Goal: Find specific page/section: Find specific page/section

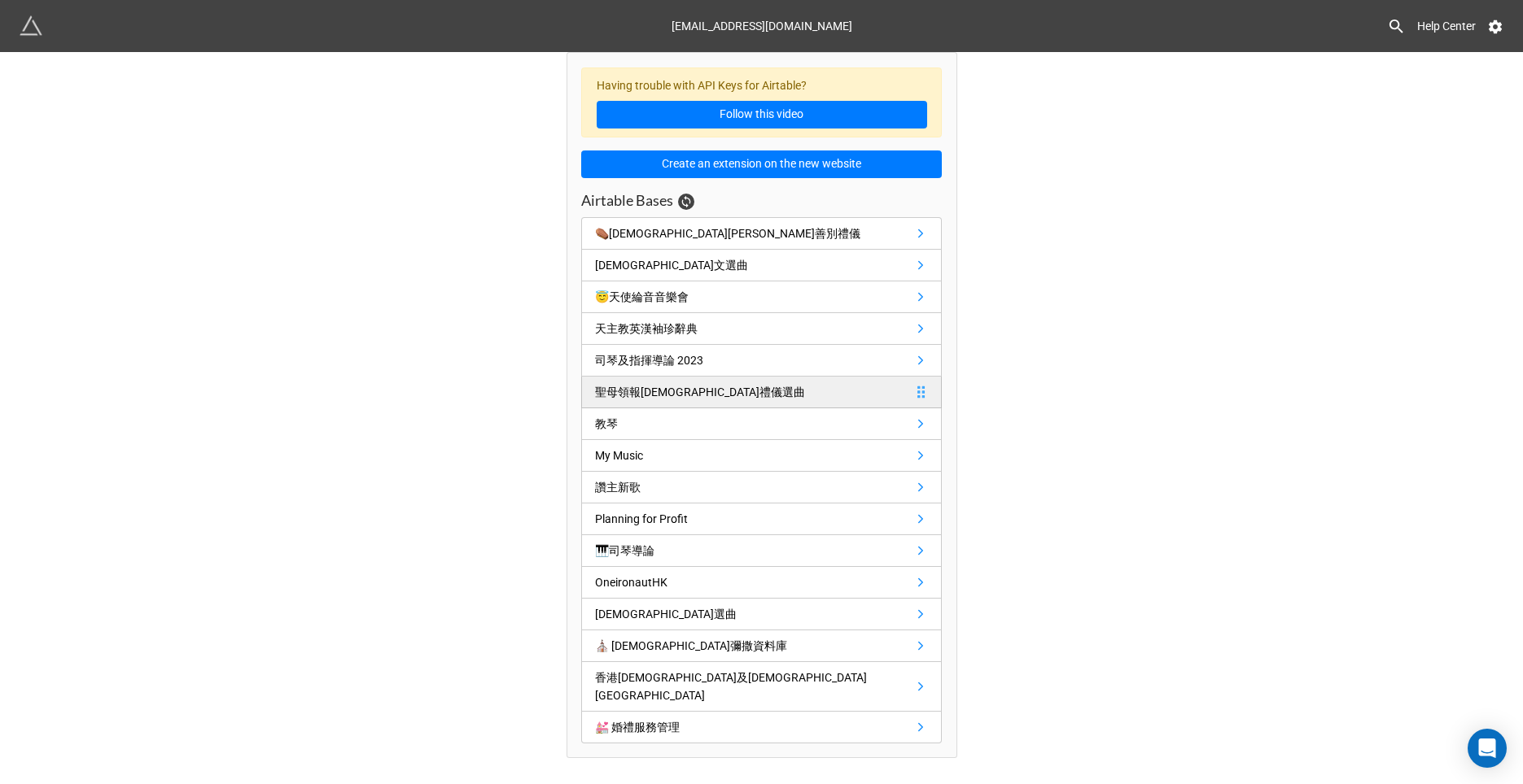
click at [662, 386] on div "聖母領報[DEMOGRAPHIC_DATA]禮儀選曲" at bounding box center [700, 392] width 210 height 18
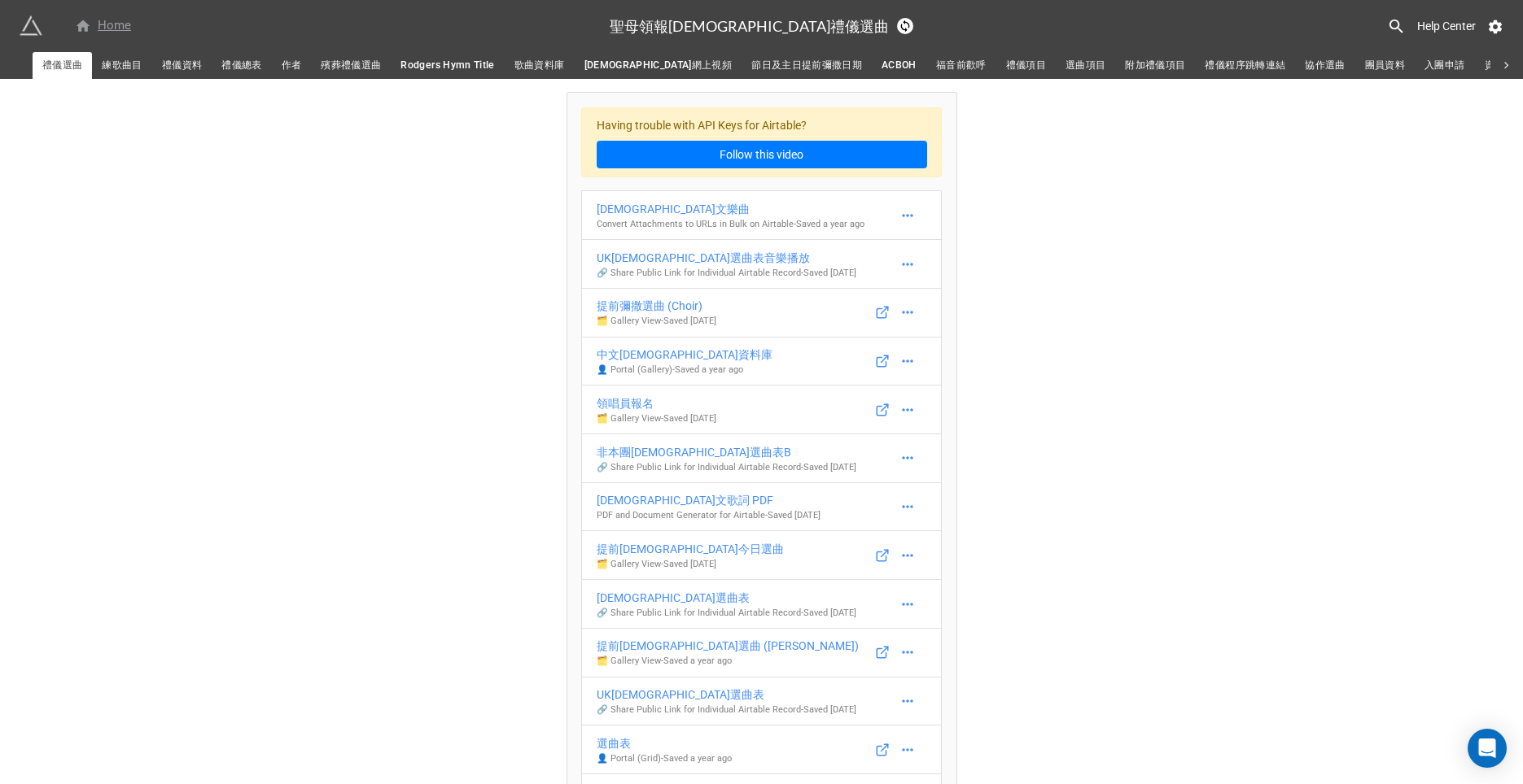
click at [112, 17] on div "Home" at bounding box center [102, 26] width 56 height 20
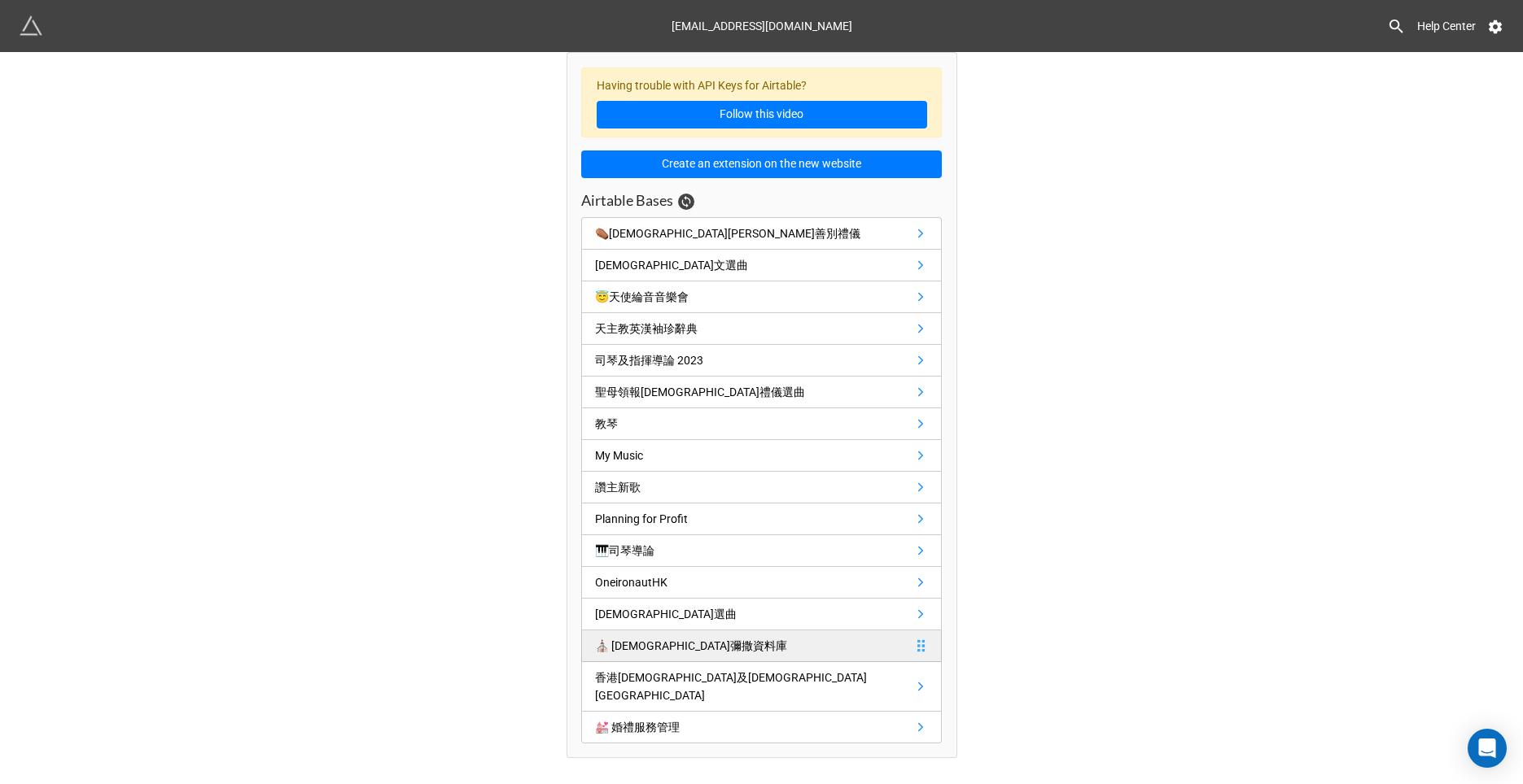
click at [620, 646] on div "⛪️ [DEMOGRAPHIC_DATA]彌撒資料庫" at bounding box center [691, 645] width 192 height 18
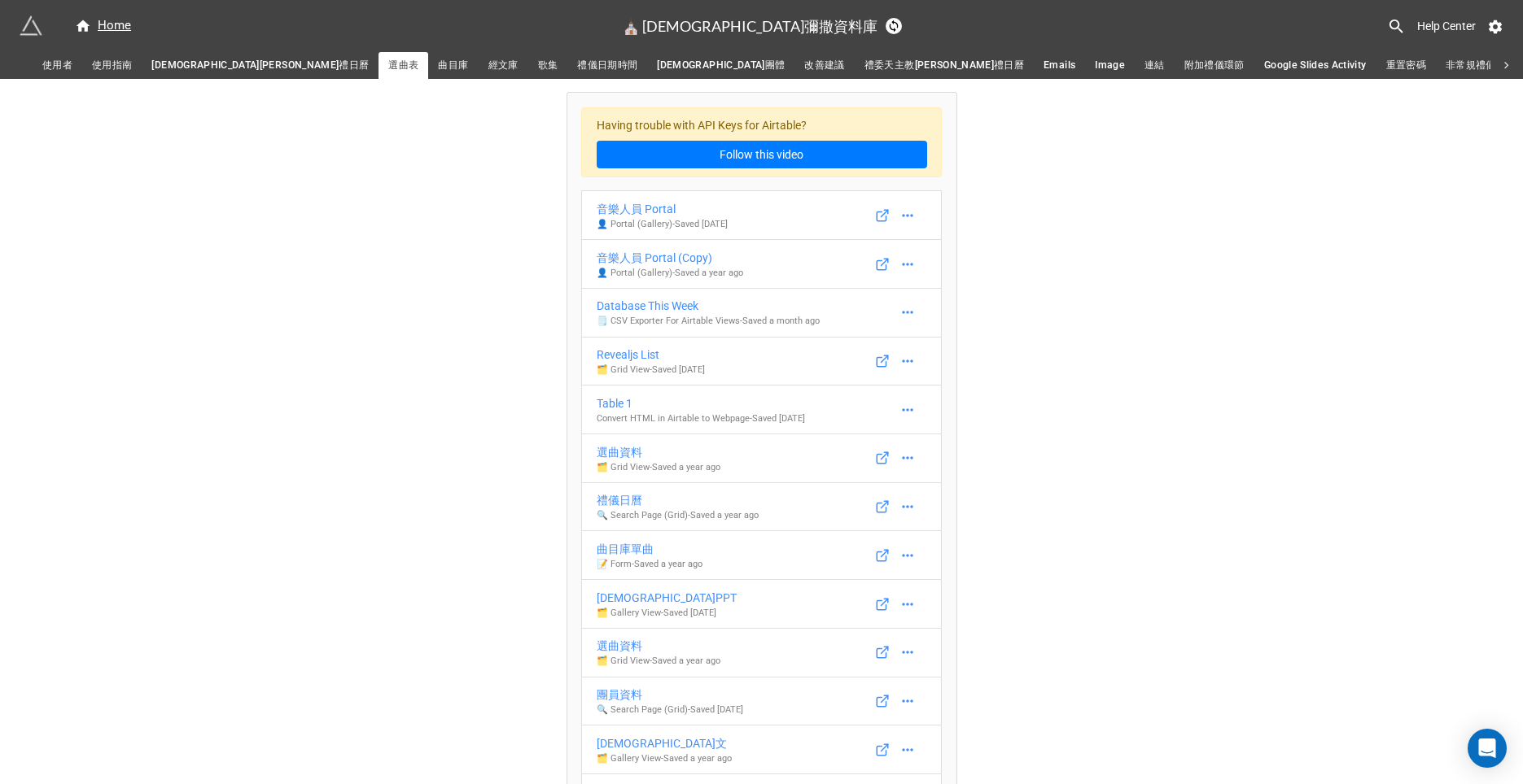
click at [577, 68] on span "禮儀日期時間" at bounding box center [607, 66] width 60 height 17
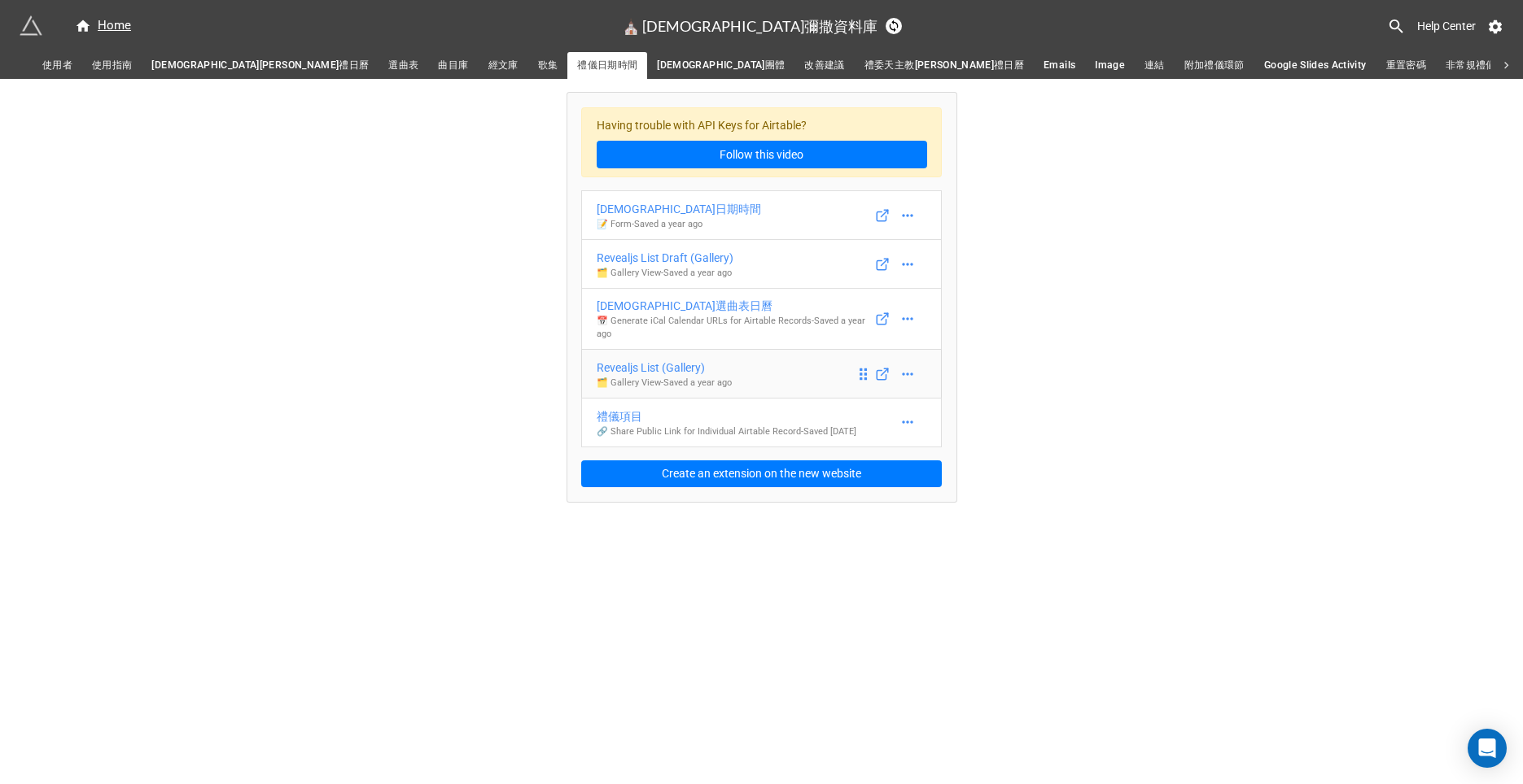
click at [695, 371] on div "Revealjs List (Gallery)" at bounding box center [664, 367] width 135 height 18
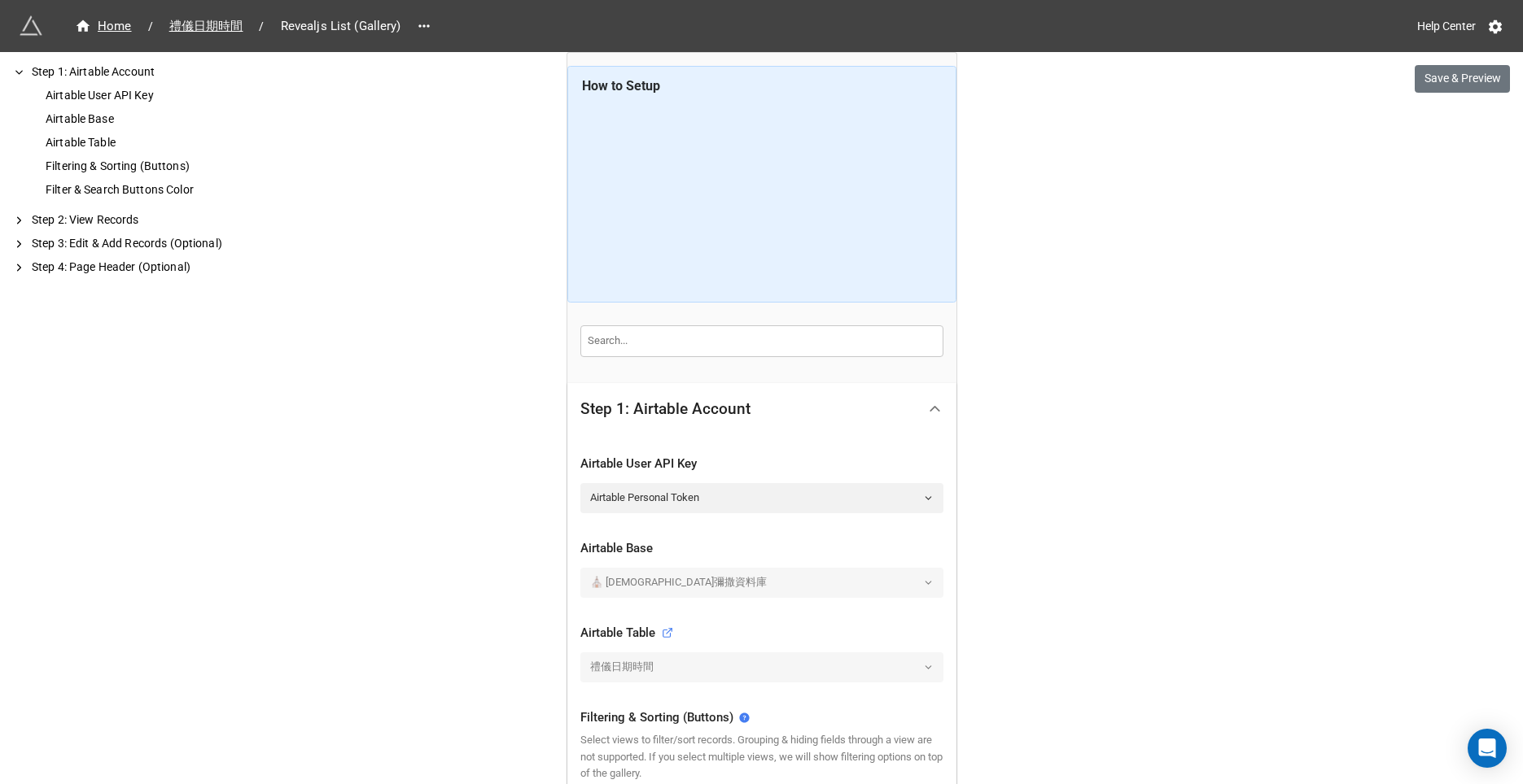
scroll to position [676, 0]
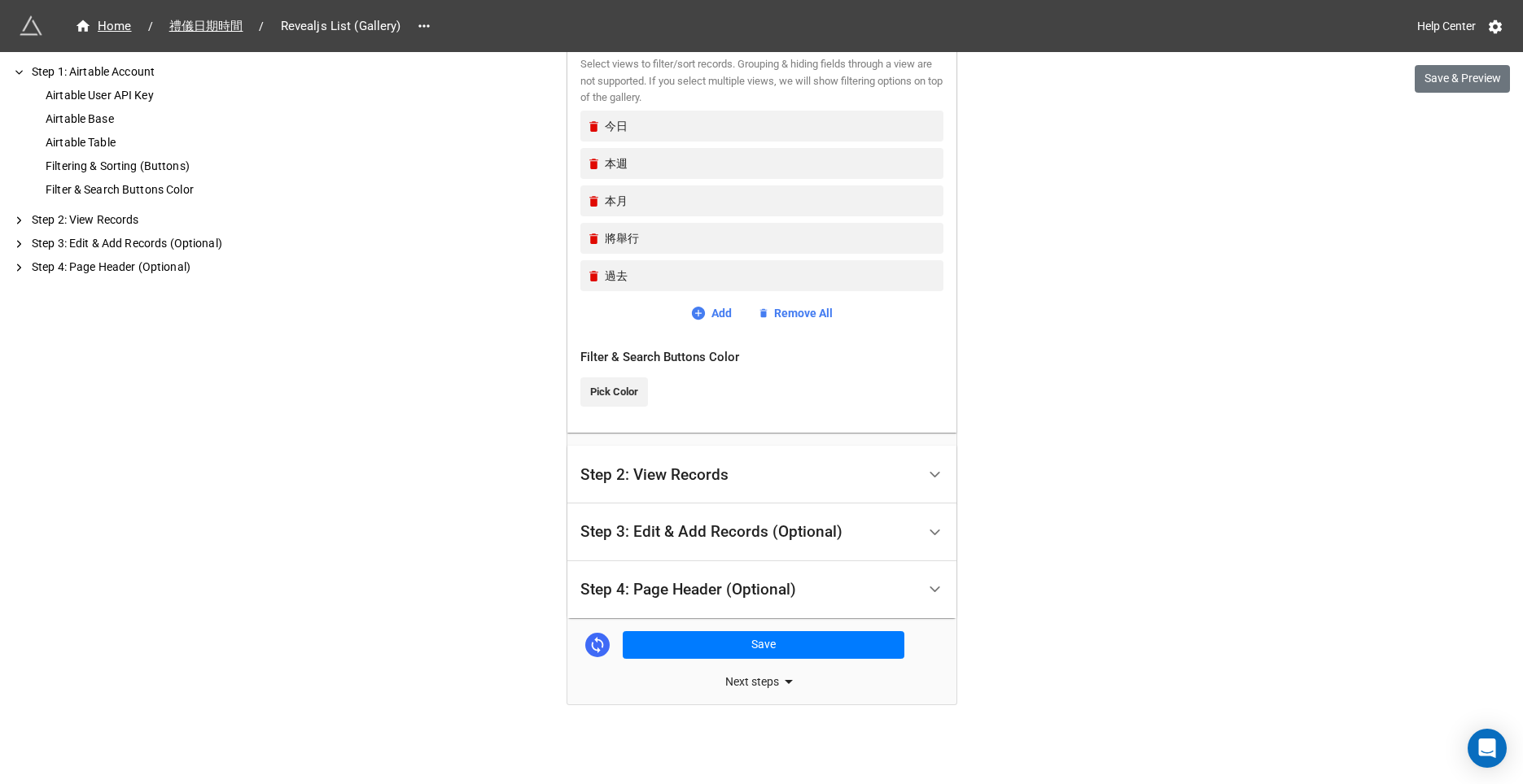
click at [706, 468] on div "Step 2: View Records" at bounding box center [654, 475] width 148 height 16
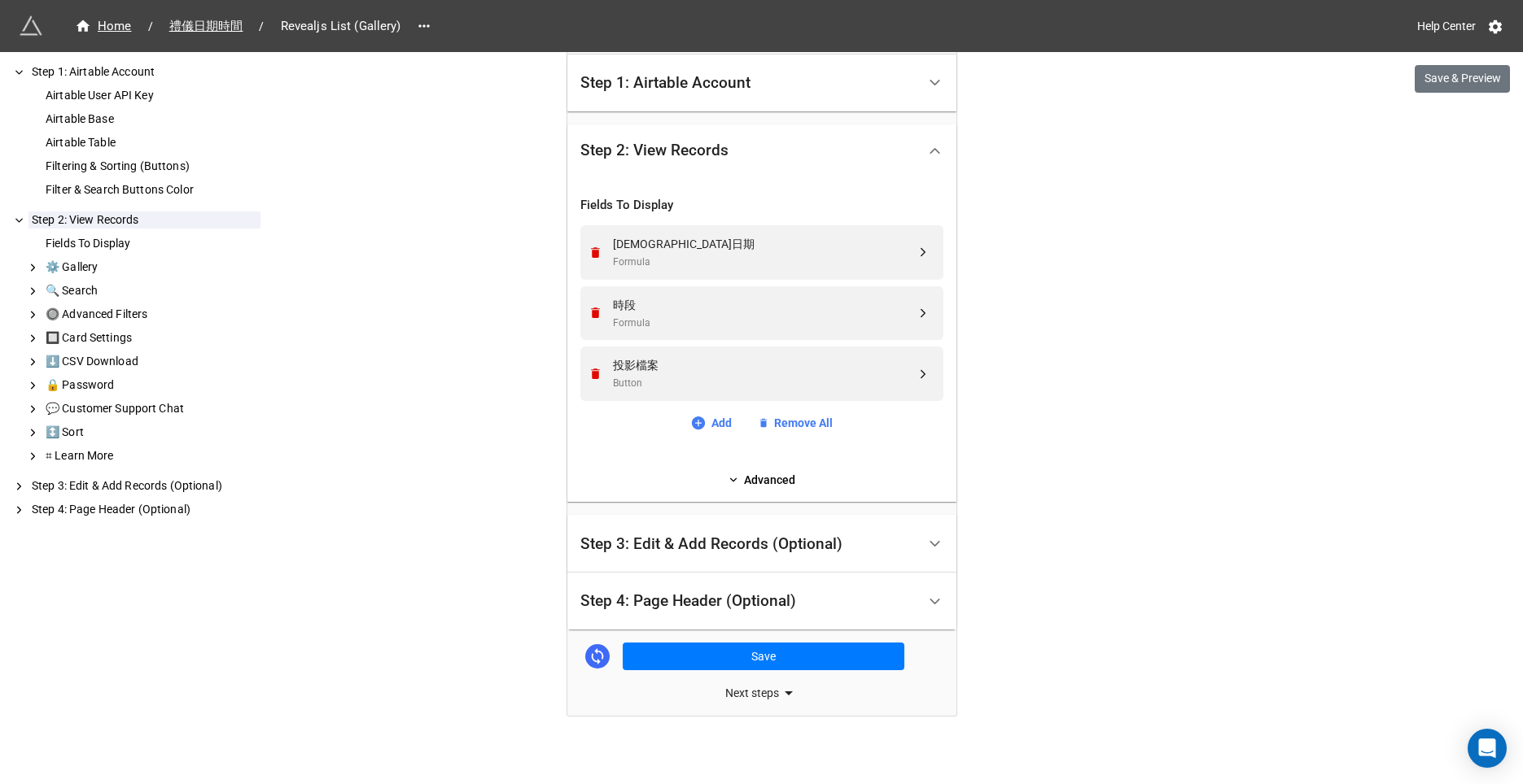
scroll to position [327, 0]
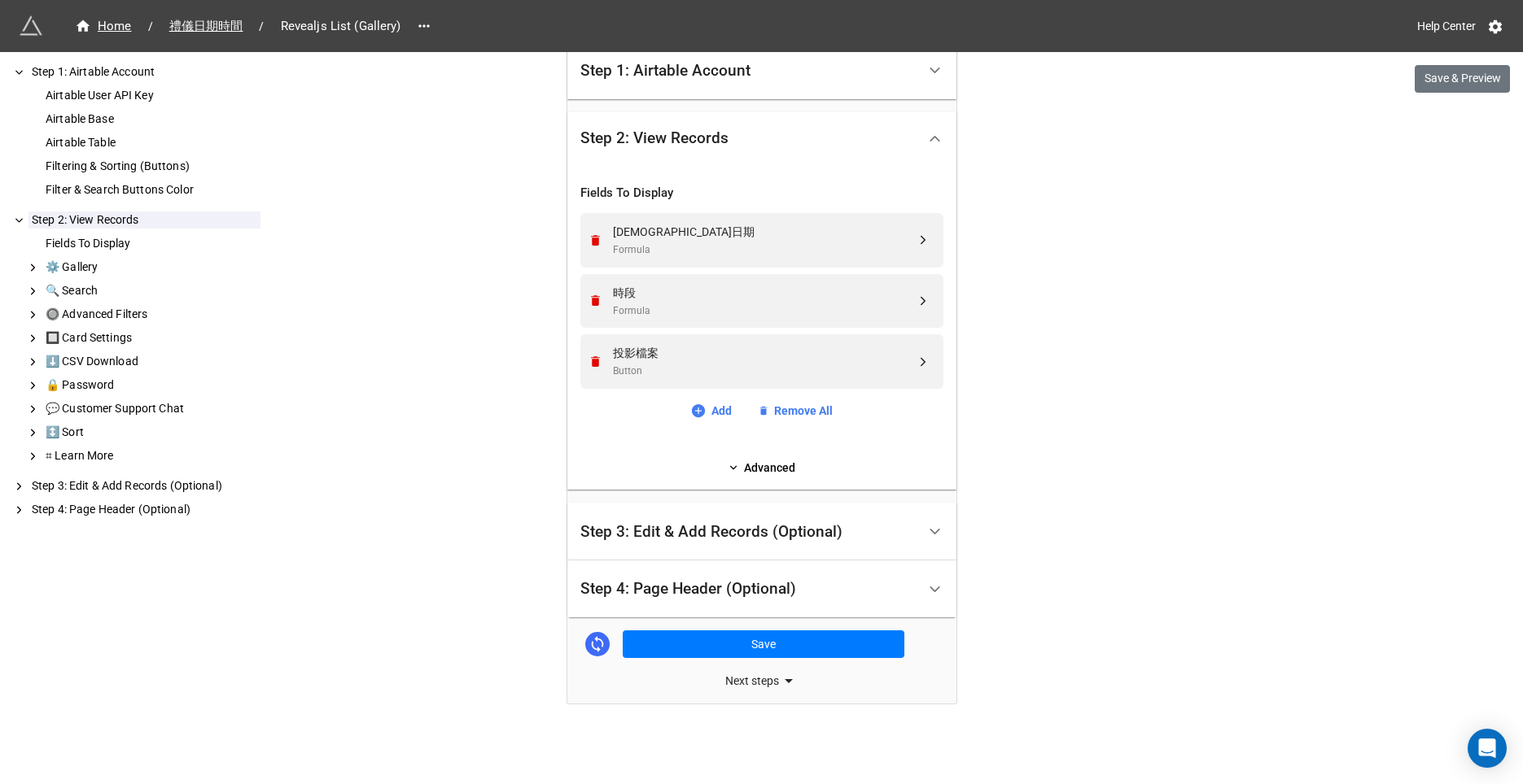
click at [726, 520] on div "Step 3: Edit & Add Records (Optional)" at bounding box center [748, 532] width 336 height 38
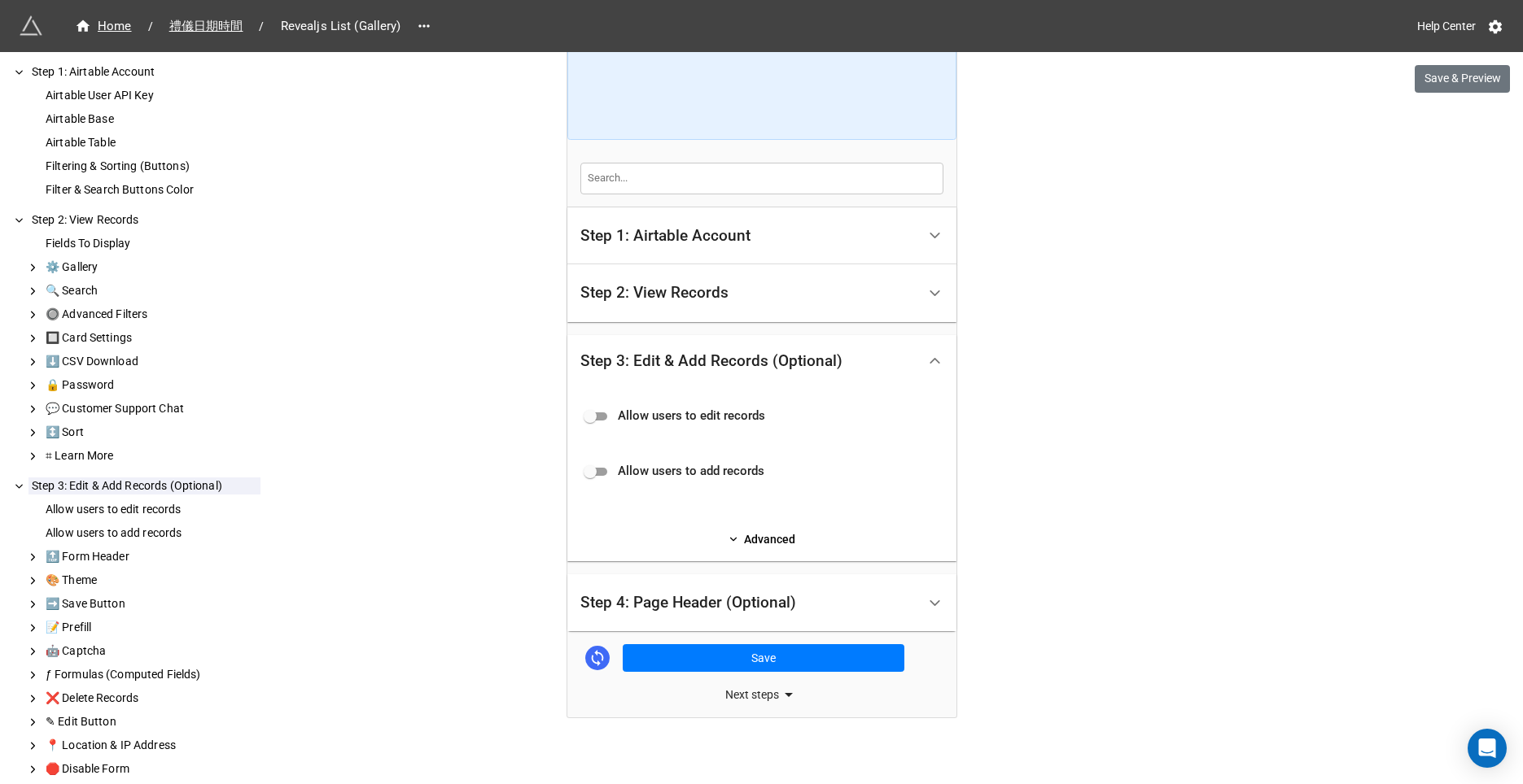
scroll to position [177, 0]
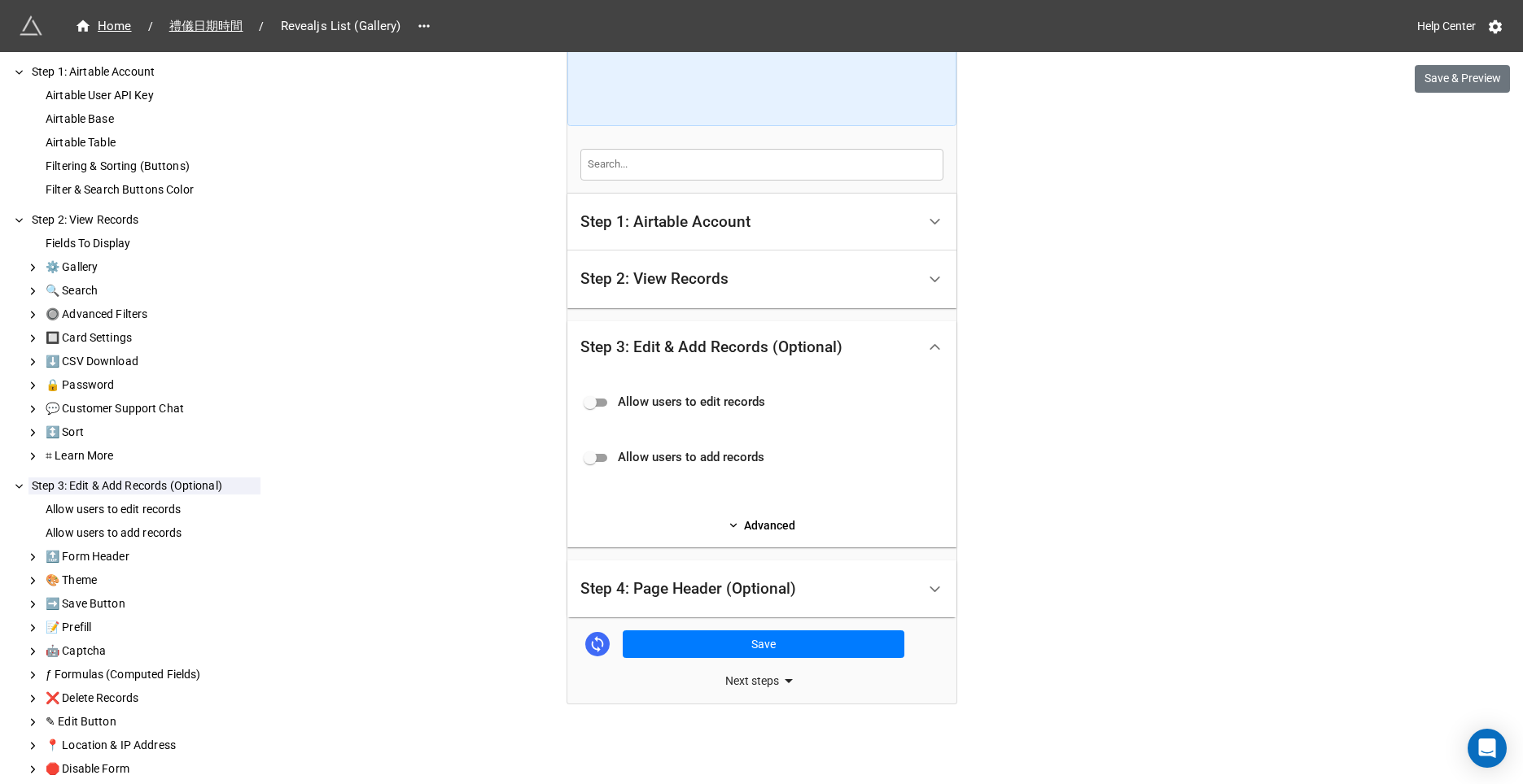
click at [700, 290] on div "Step 2: View Records" at bounding box center [748, 279] width 336 height 38
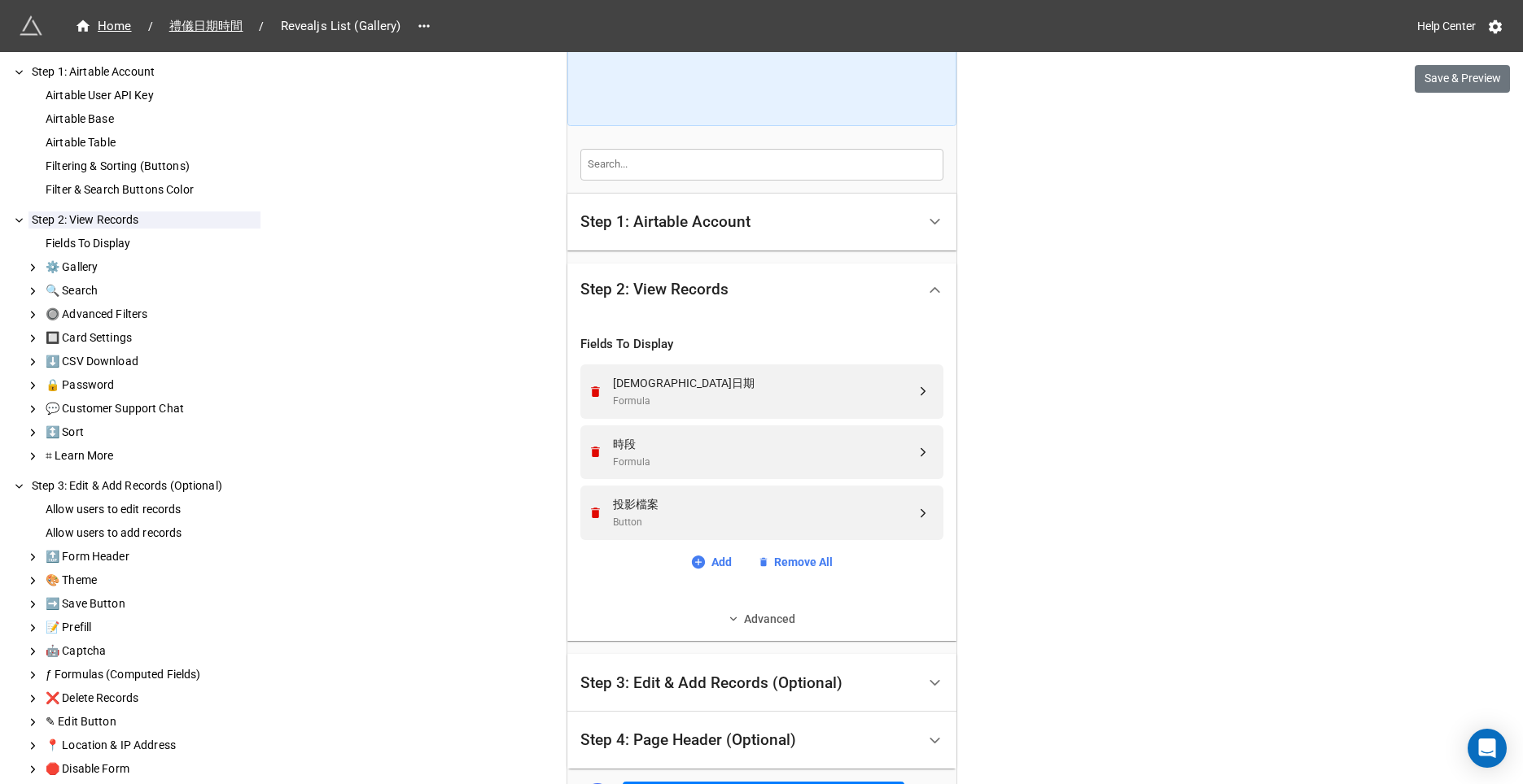
click at [752, 626] on link "Advanced" at bounding box center [761, 619] width 363 height 18
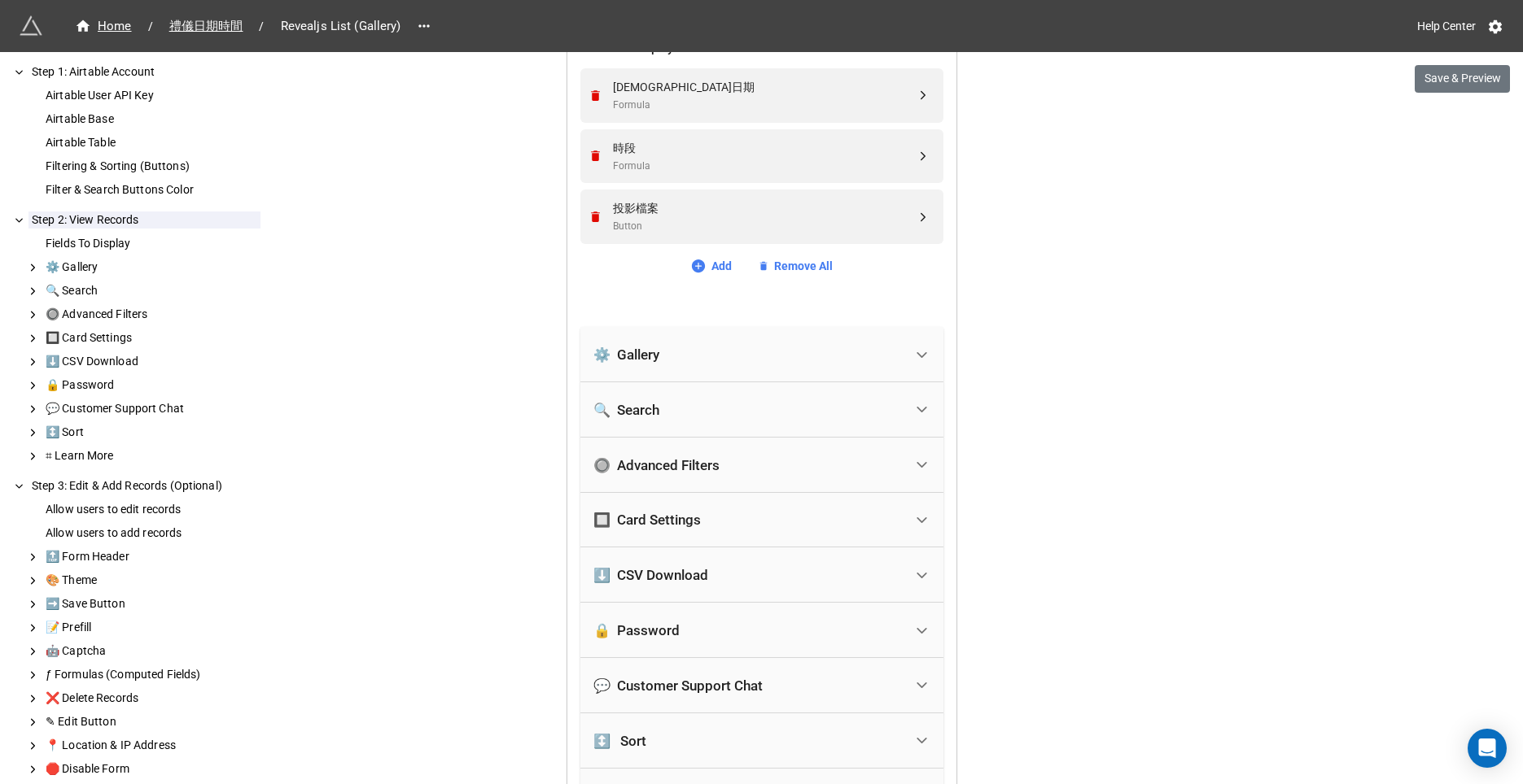
scroll to position [474, 0]
click at [731, 359] on div "⚙️ Gallery" at bounding box center [748, 353] width 310 height 36
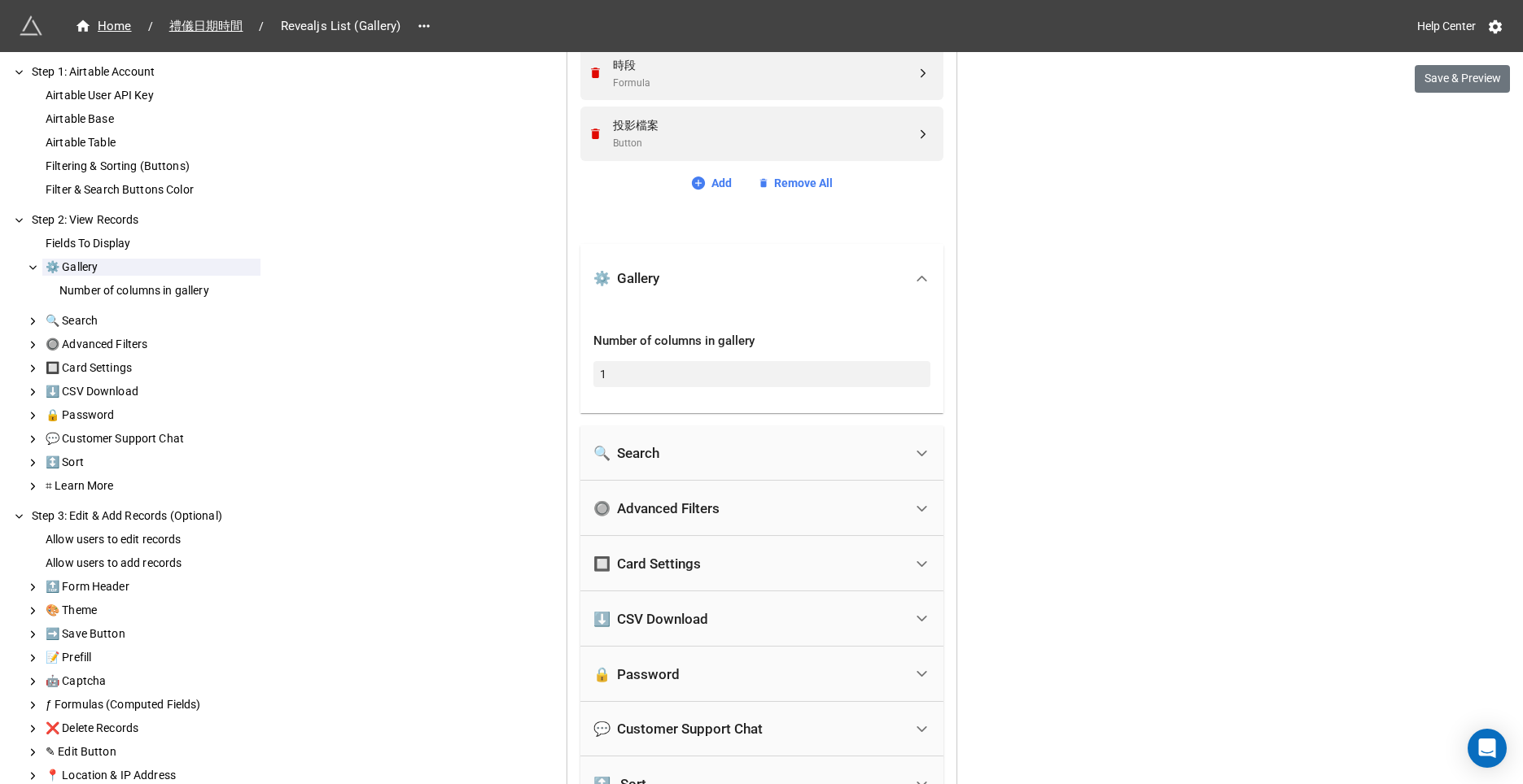
scroll to position [621, 0]
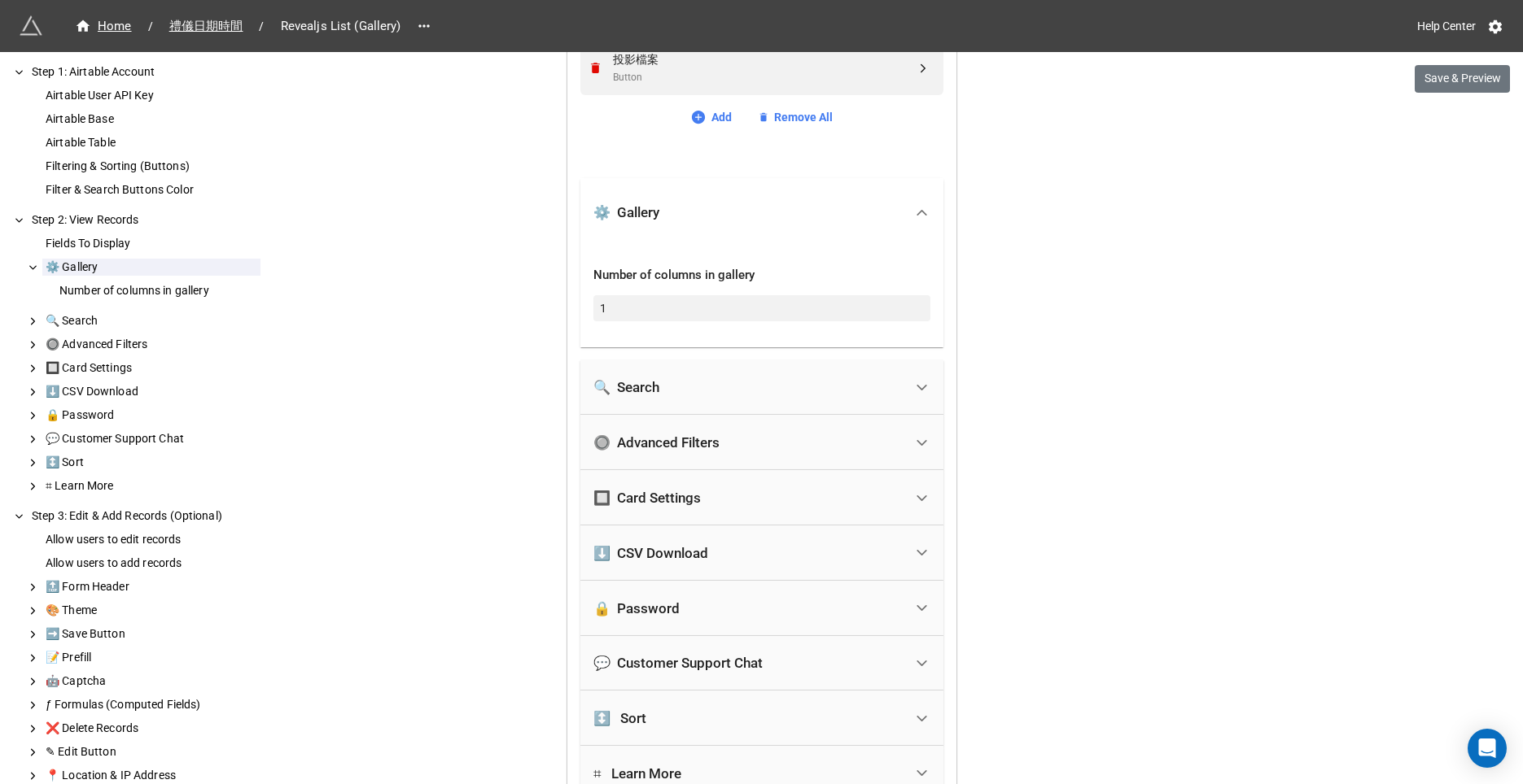
click at [732, 379] on div "🔍 Search" at bounding box center [748, 387] width 310 height 36
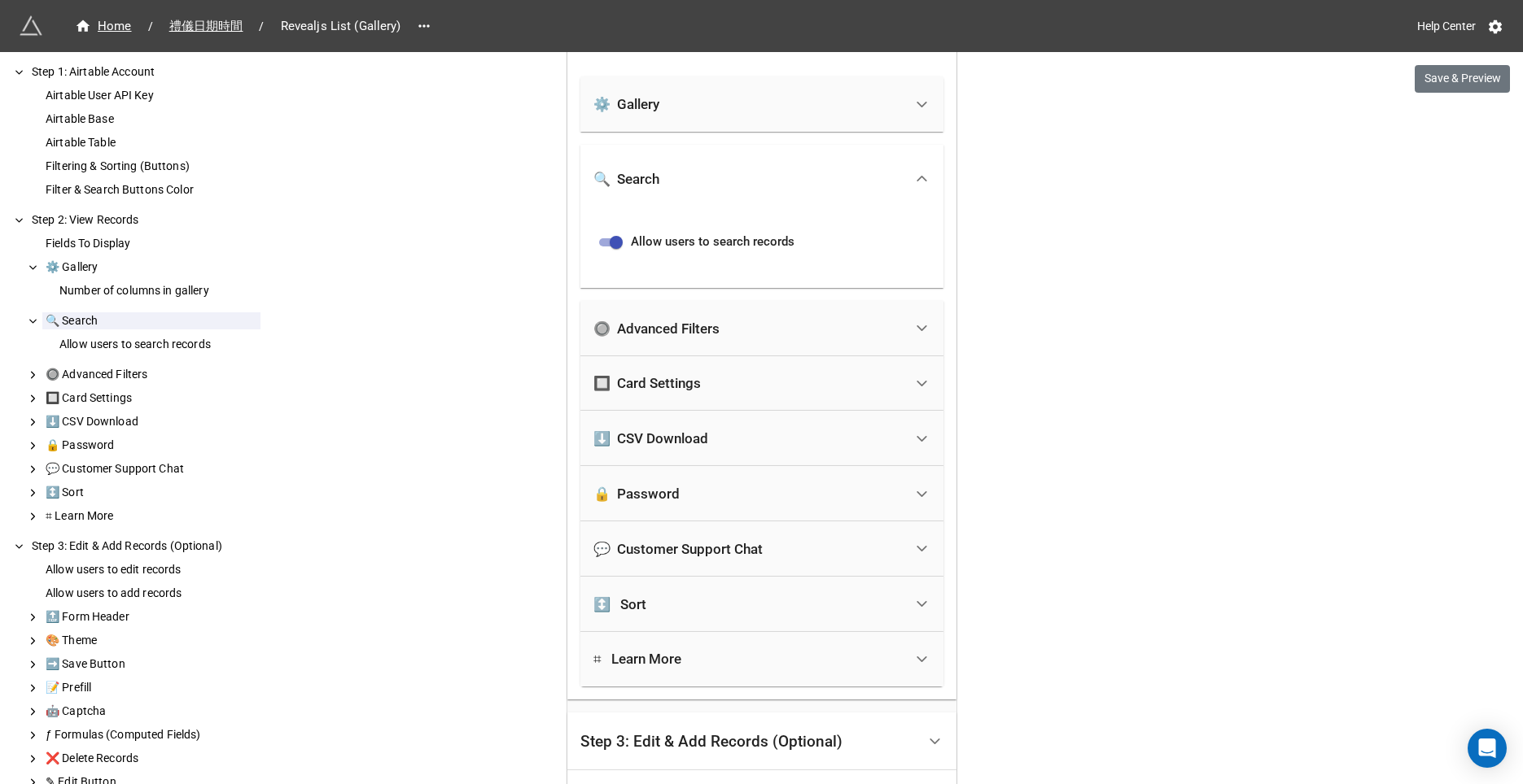
scroll to position [733, 0]
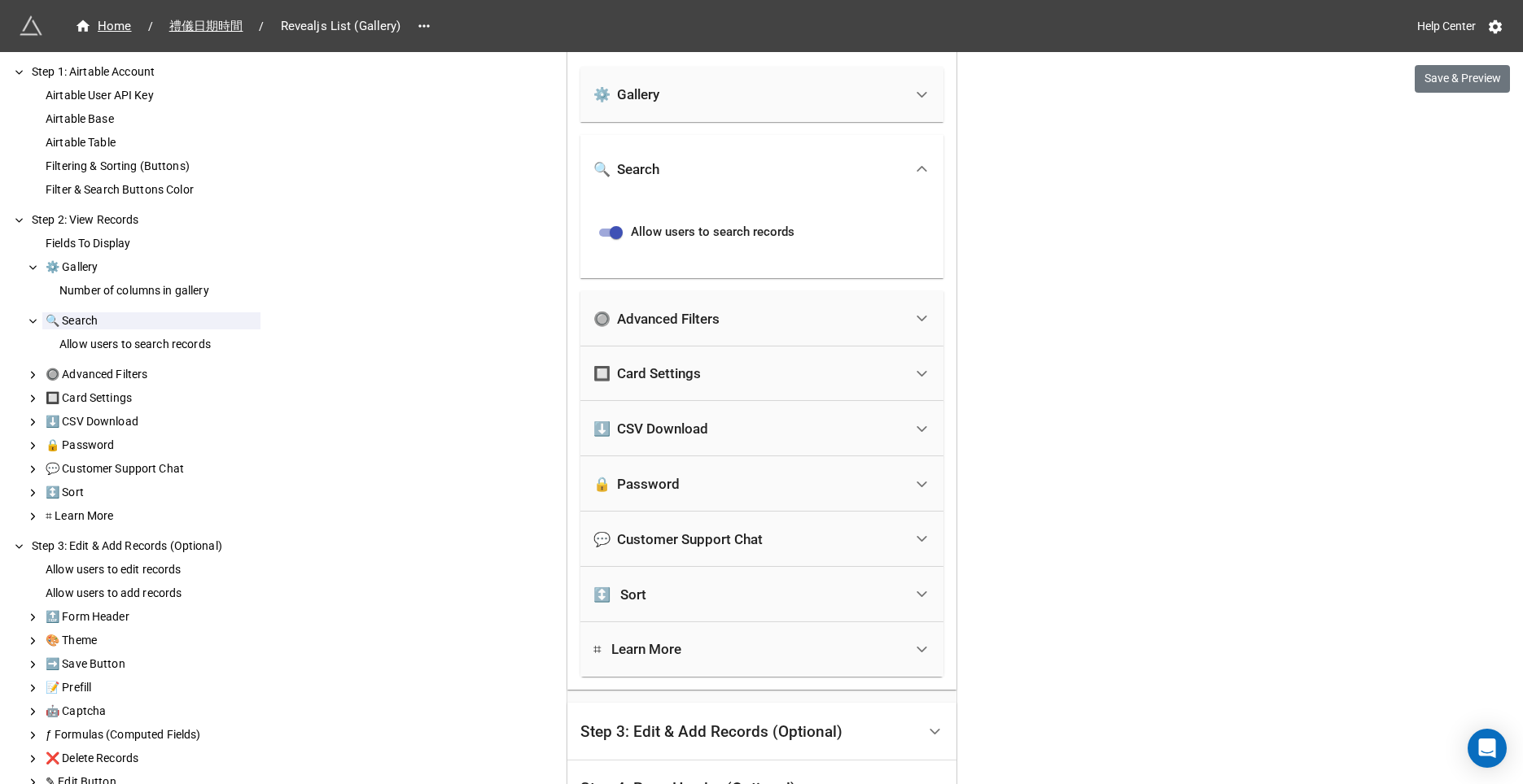
click at [726, 328] on div "🔘 Advanced Filters" at bounding box center [748, 318] width 310 height 36
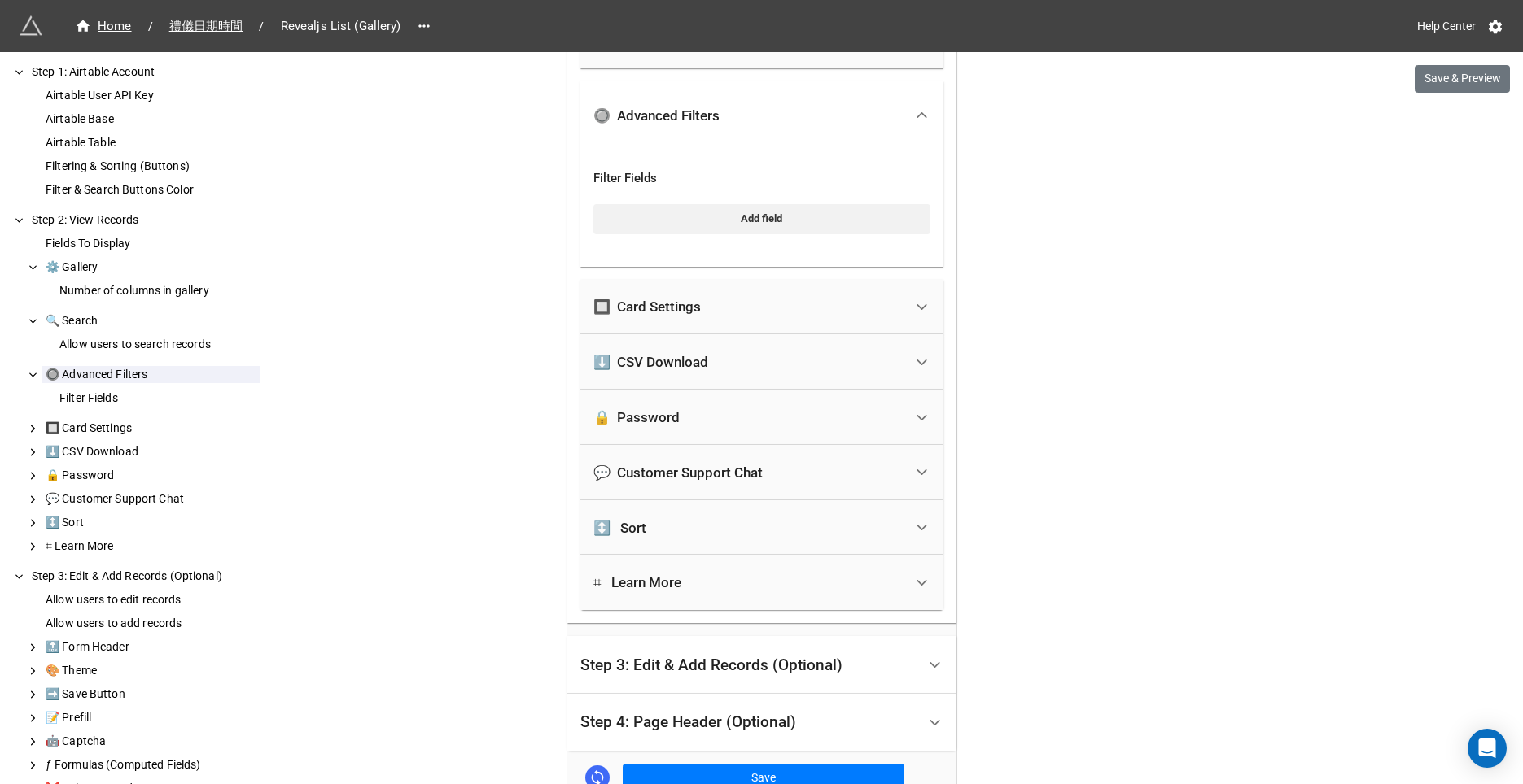
scroll to position [844, 0]
click at [726, 311] on div "🔲 Card Settings" at bounding box center [748, 305] width 310 height 36
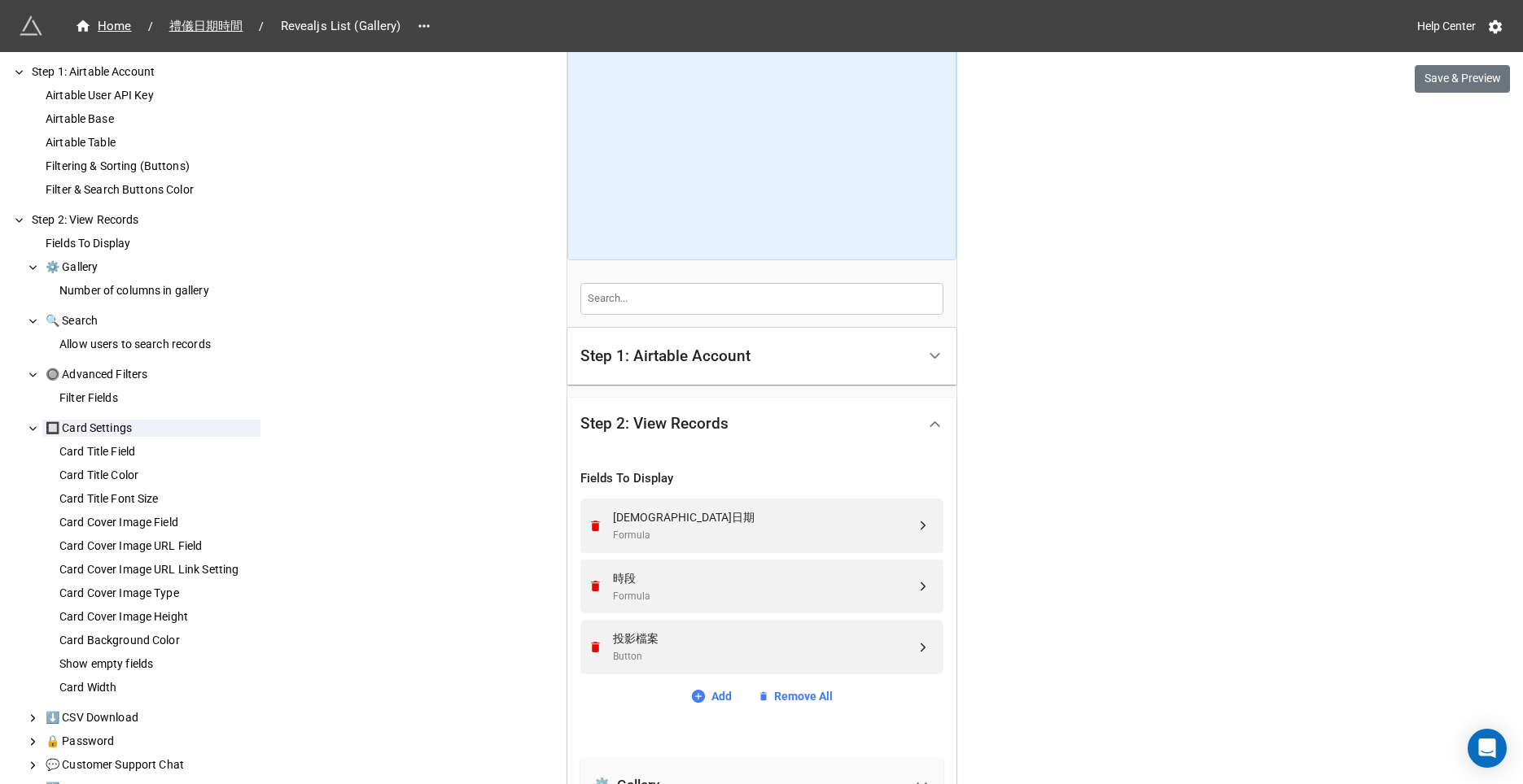
scroll to position [0, 0]
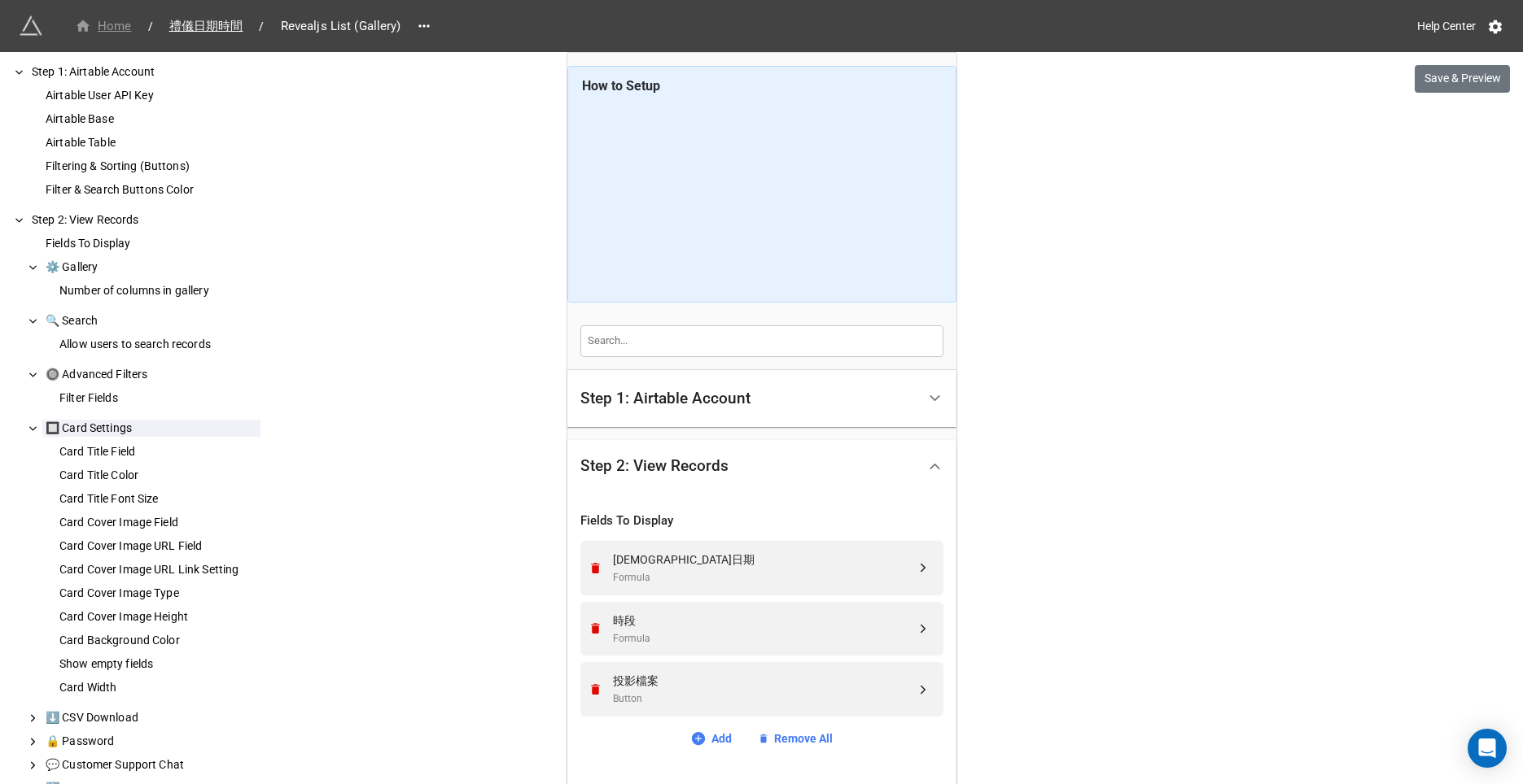
click at [130, 24] on span "Home" at bounding box center [103, 27] width 76 height 19
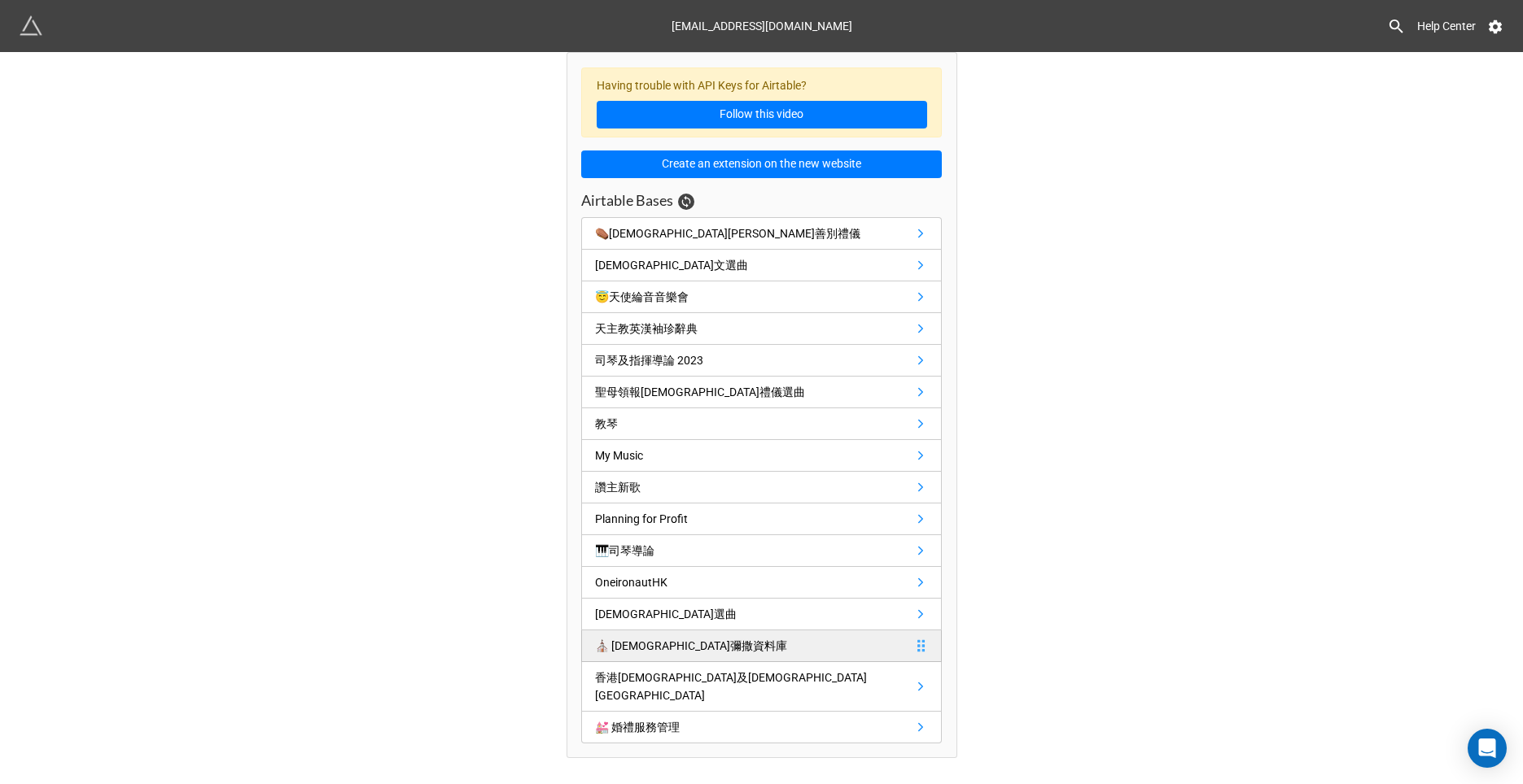
click at [633, 648] on div "⛪️ [DEMOGRAPHIC_DATA]彌撒資料庫" at bounding box center [691, 645] width 192 height 18
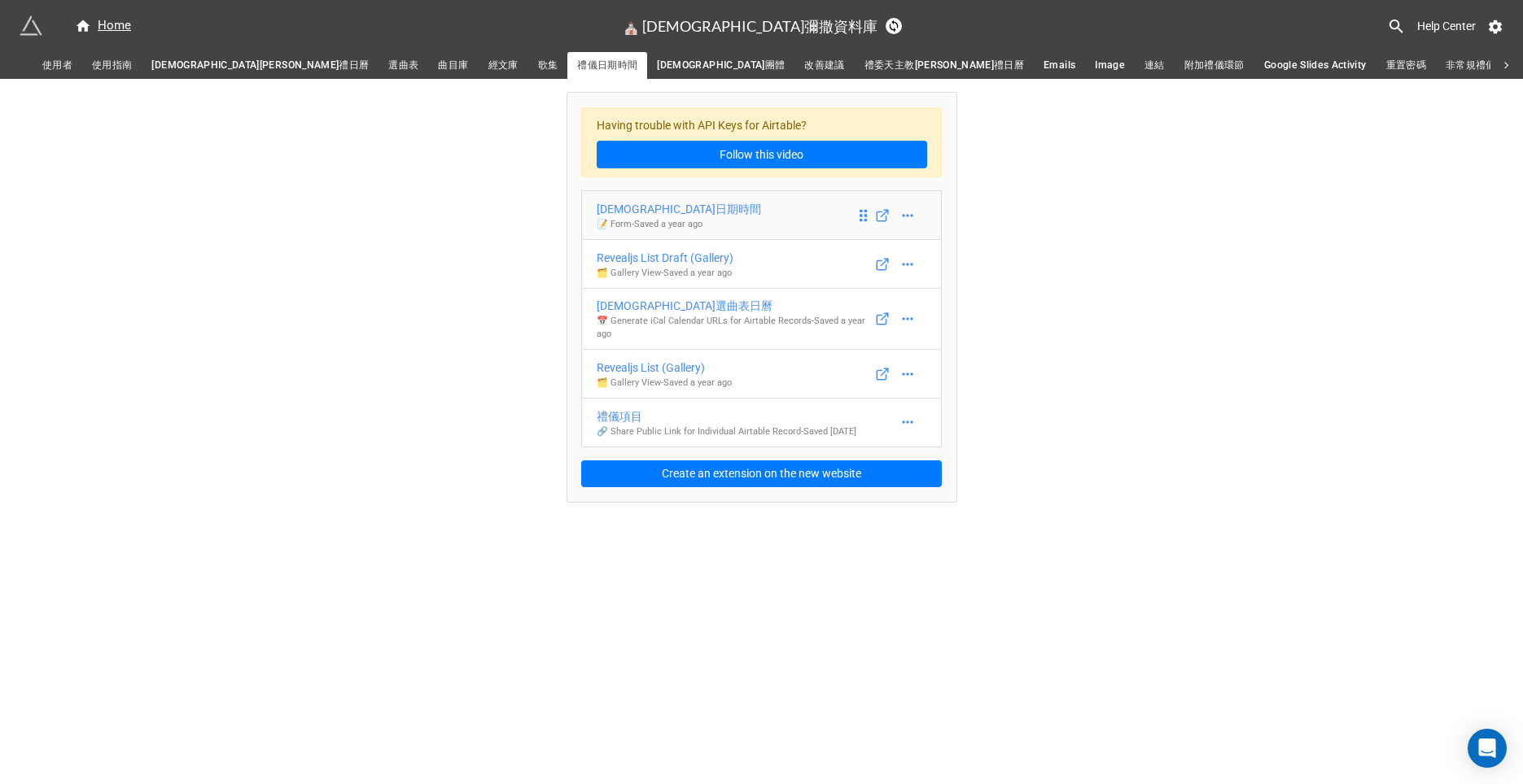
click at [631, 205] on div "[DEMOGRAPHIC_DATA]日期時間" at bounding box center [679, 209] width 165 height 18
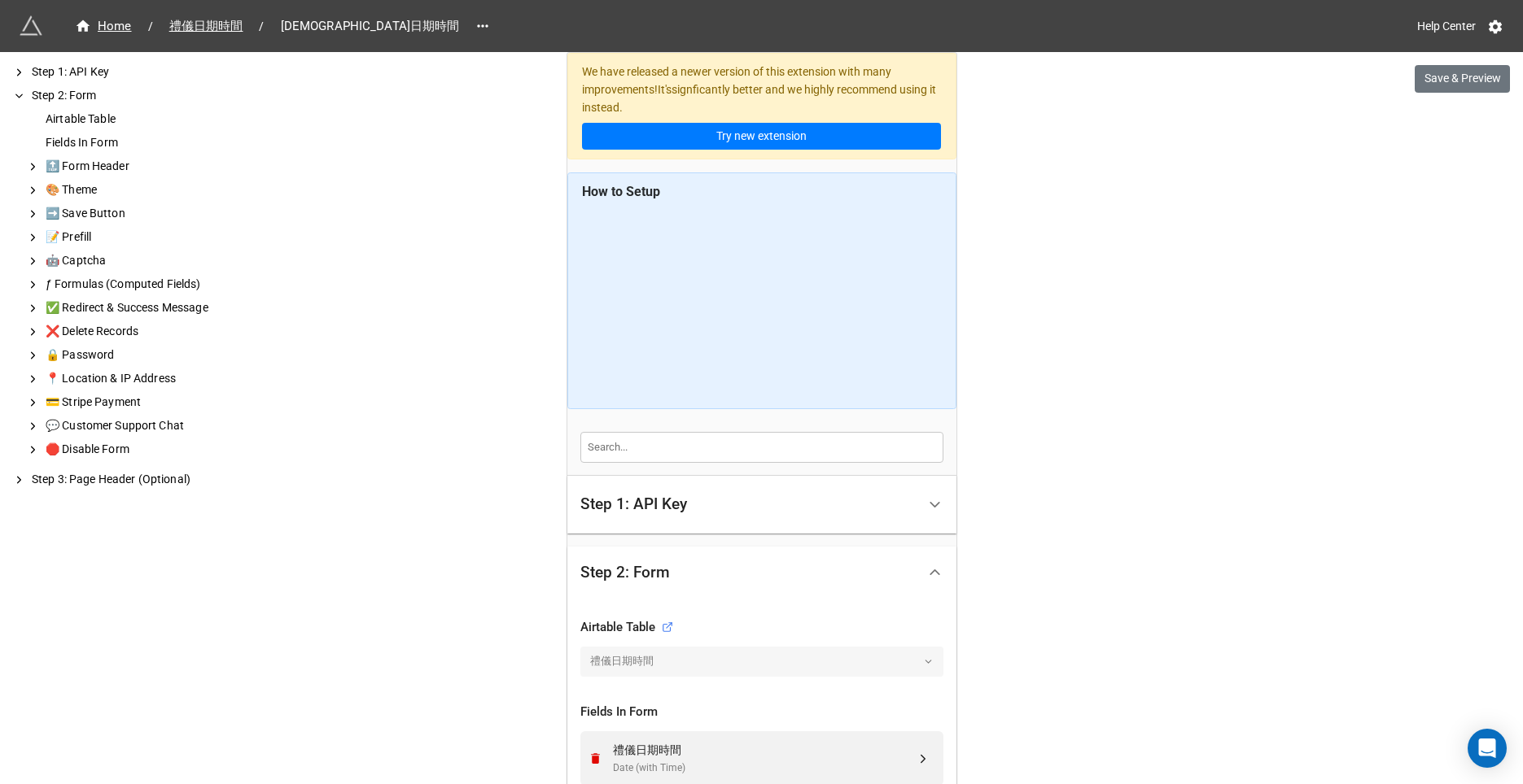
click at [646, 503] on div "Step 1: API Key" at bounding box center [633, 504] width 107 height 16
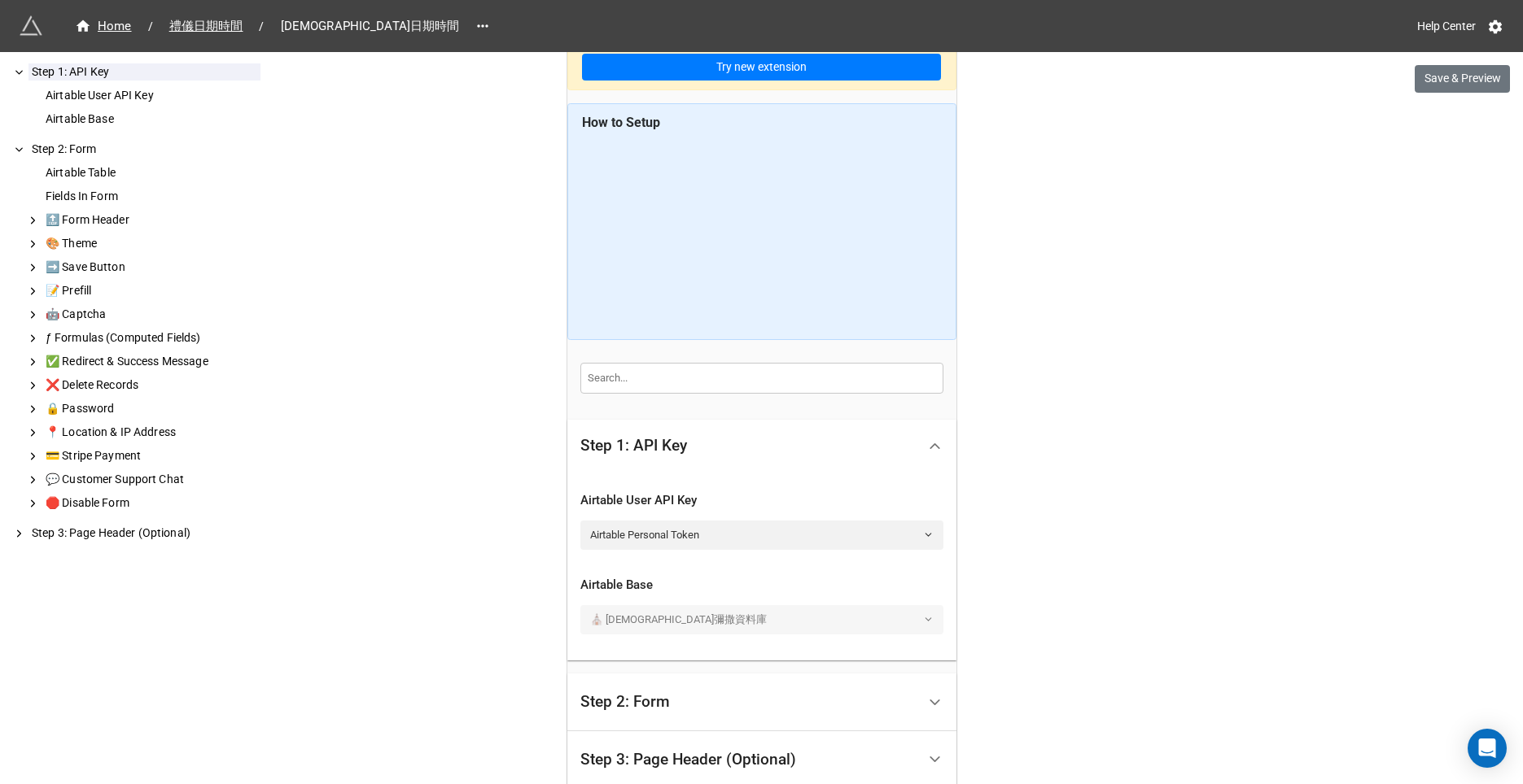
scroll to position [239, 0]
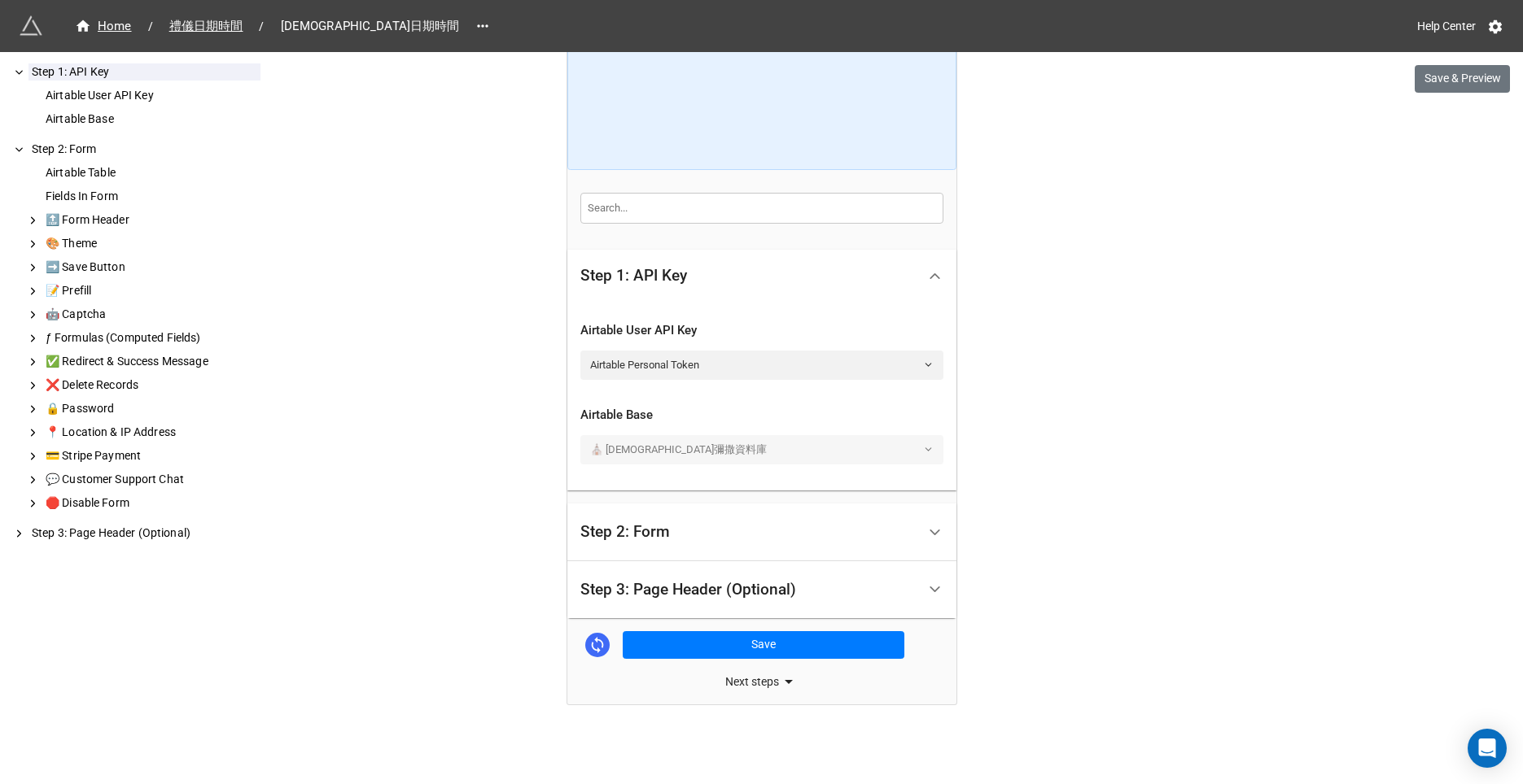
click at [649, 533] on div "Step 2: Form" at bounding box center [624, 532] width 89 height 16
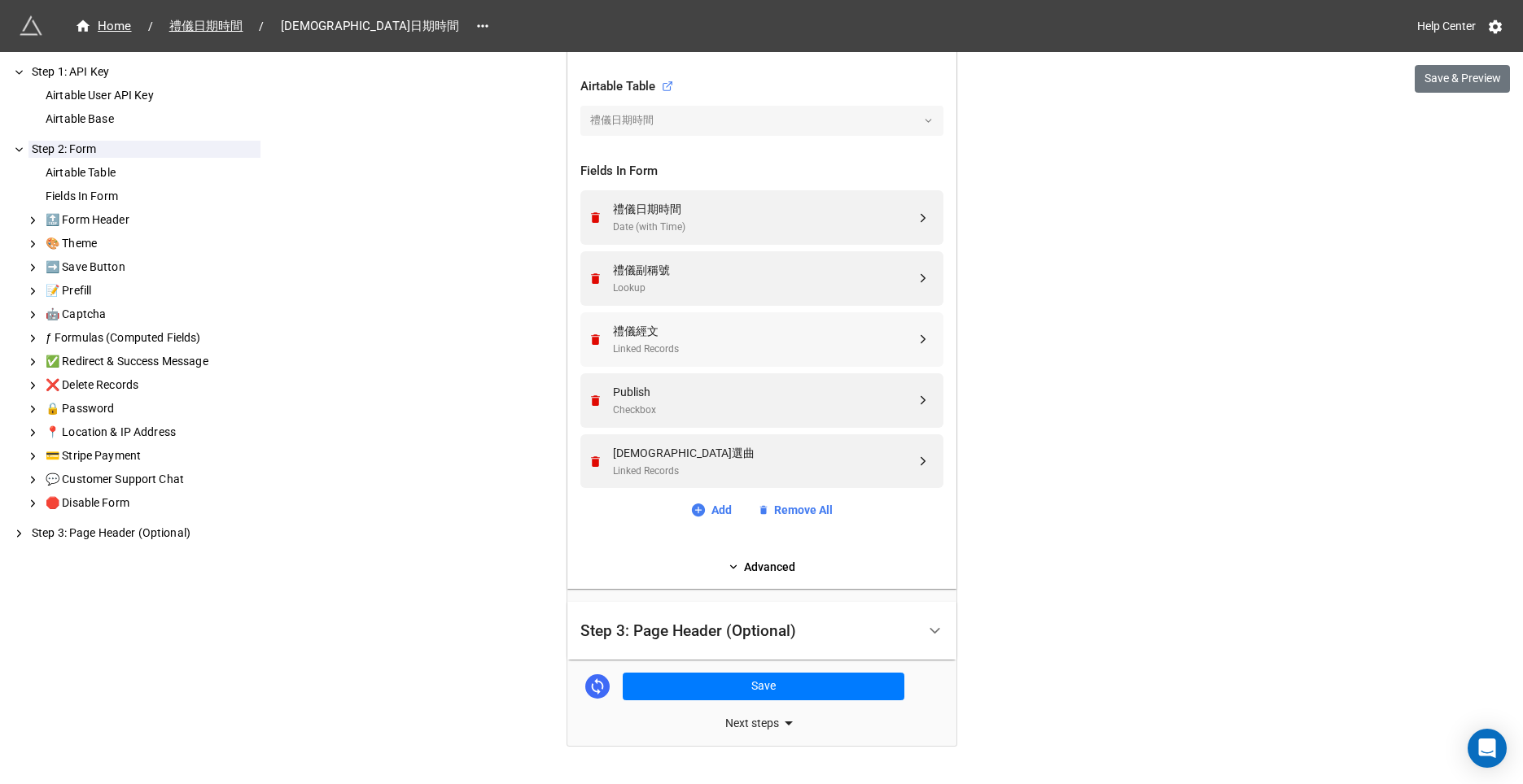
scroll to position [543, 0]
click at [754, 566] on link "Advanced" at bounding box center [761, 564] width 363 height 18
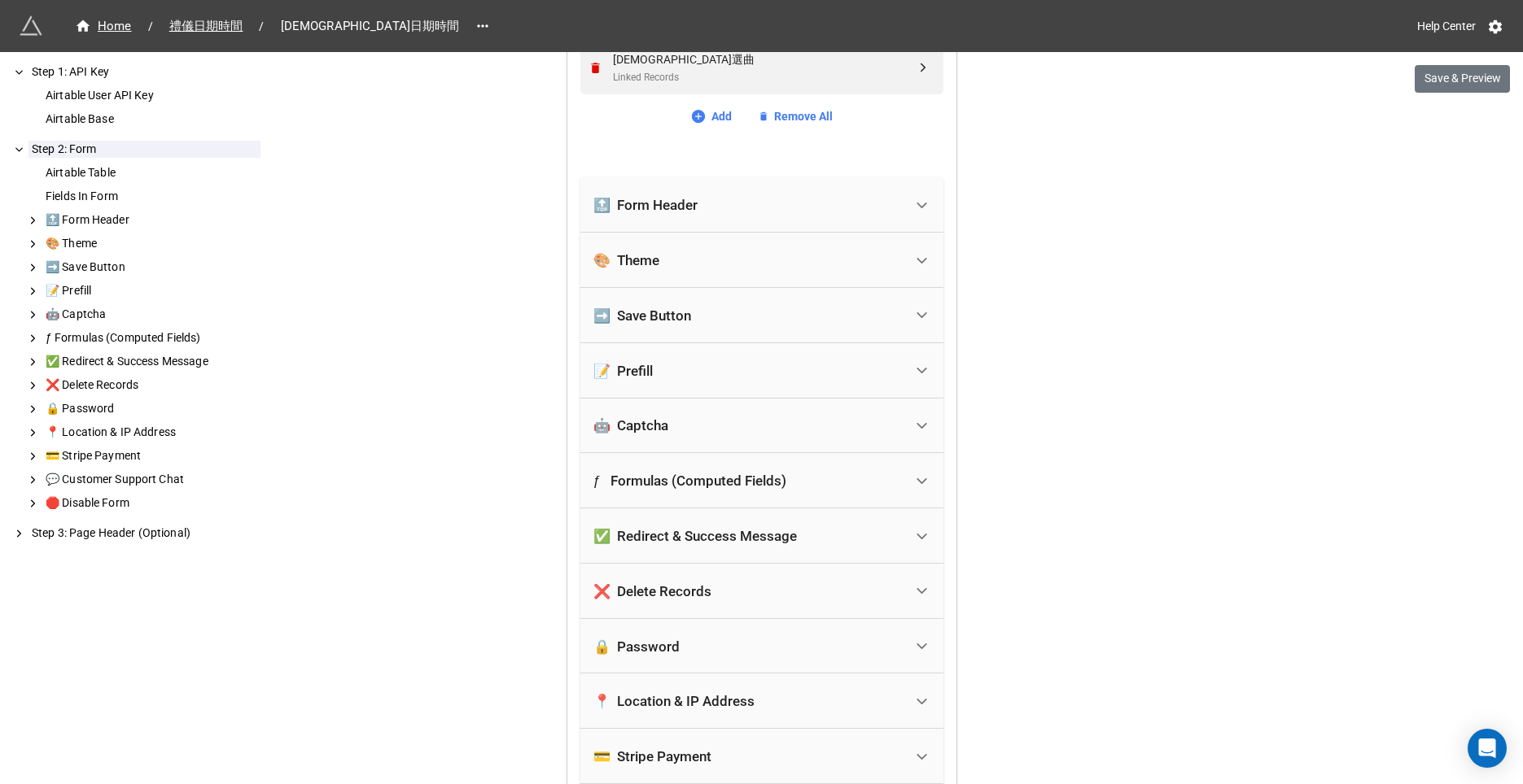
scroll to position [953, 0]
